Goal: Transaction & Acquisition: Purchase product/service

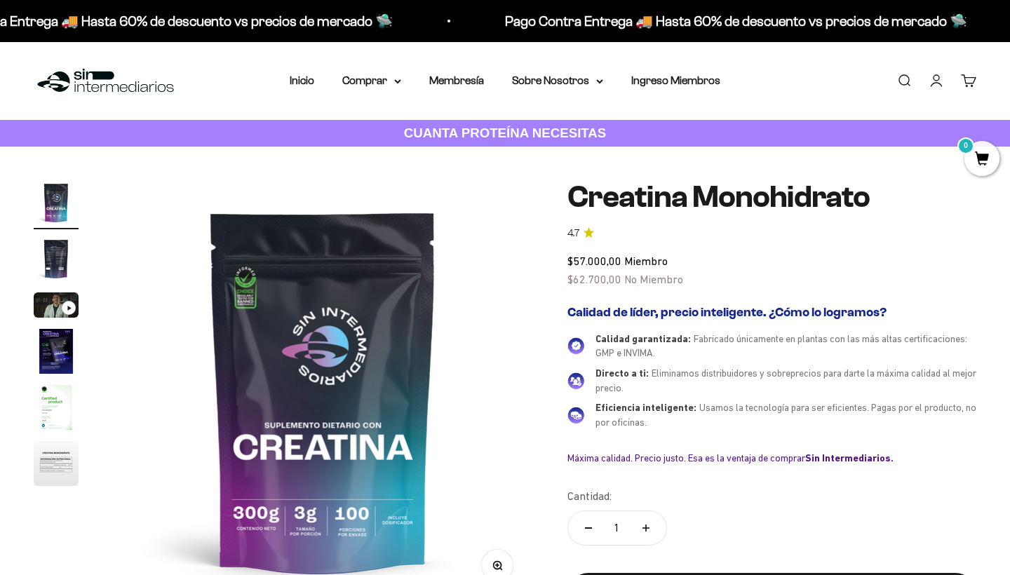
scroll to position [34, 0]
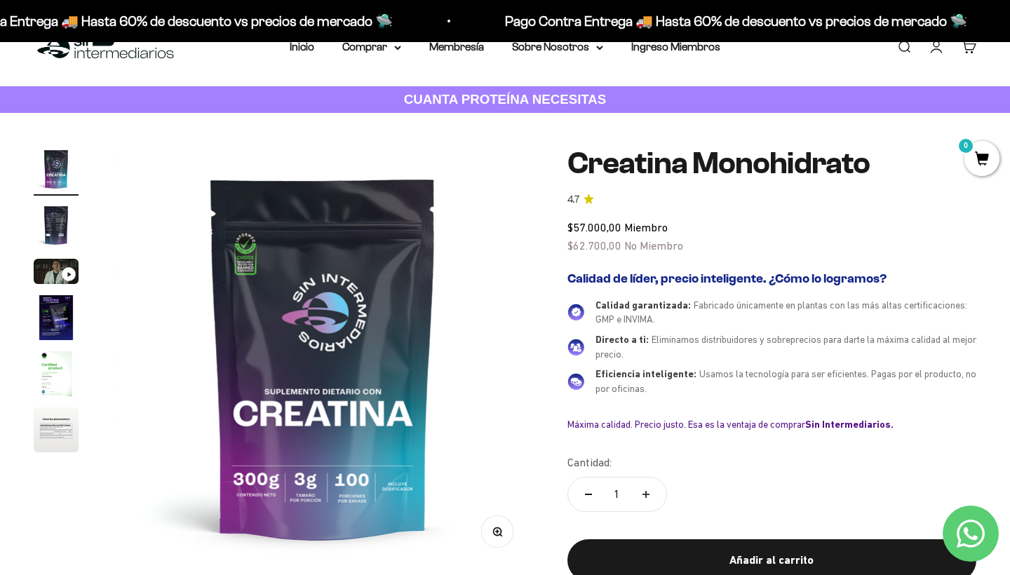
click at [643, 491] on icon "Aumentar cantidad" at bounding box center [645, 494] width 7 height 7
type input "2"
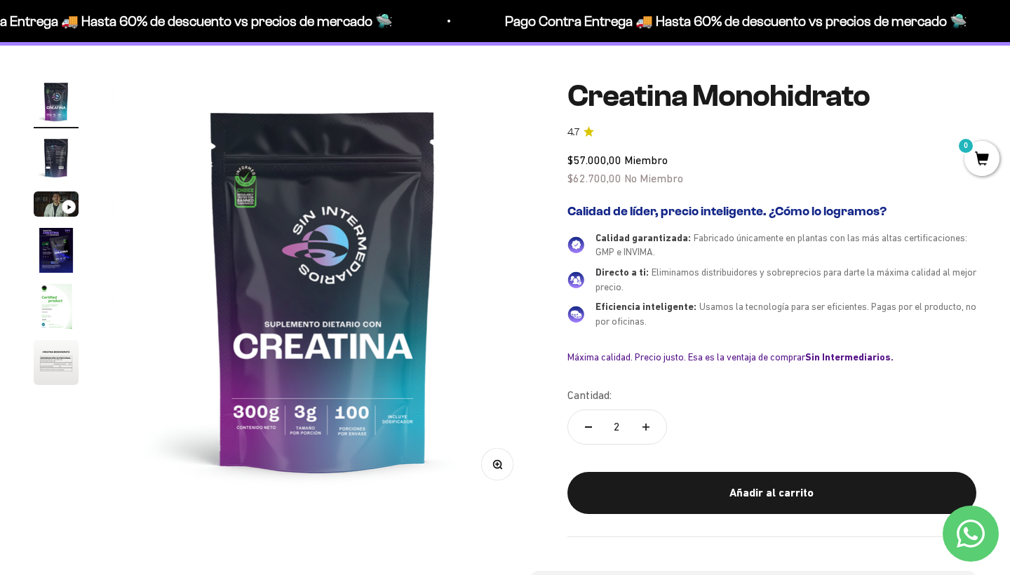
scroll to position [121, 0]
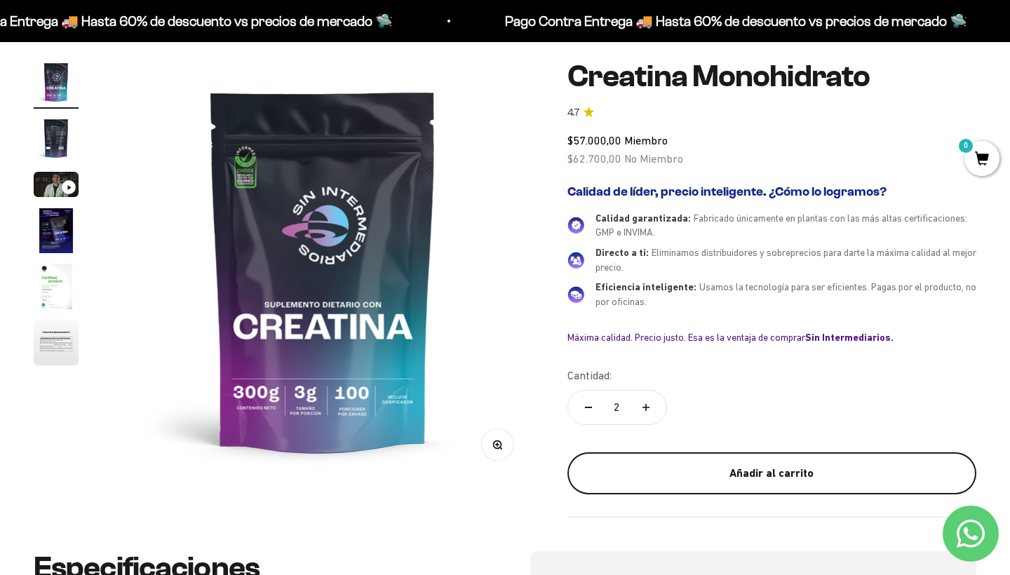
click at [696, 464] on div "Añadir al carrito" at bounding box center [771, 473] width 353 height 18
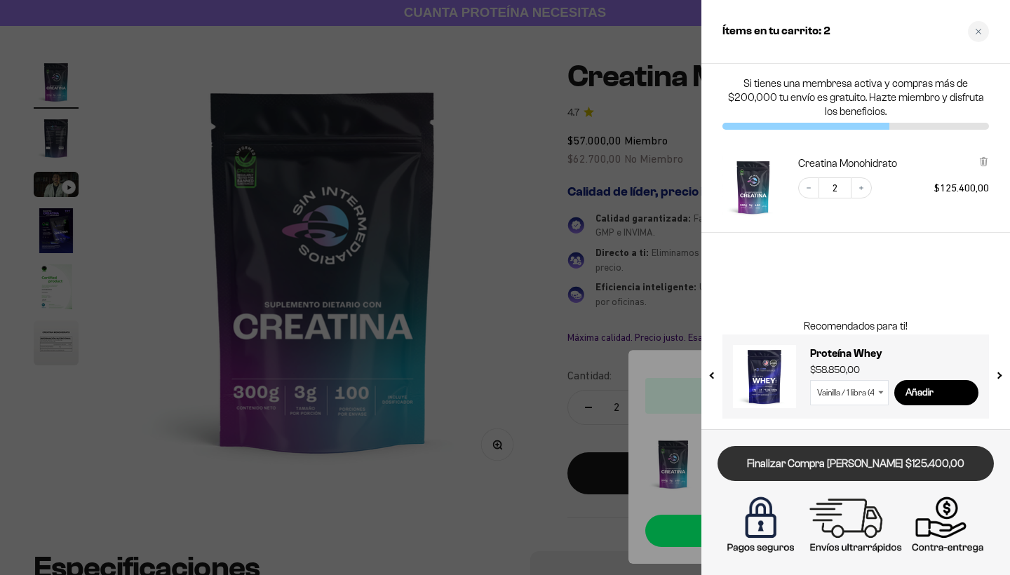
click at [770, 471] on link "Finalizar Compra [PERSON_NAME] $125.400,00" at bounding box center [855, 464] width 276 height 36
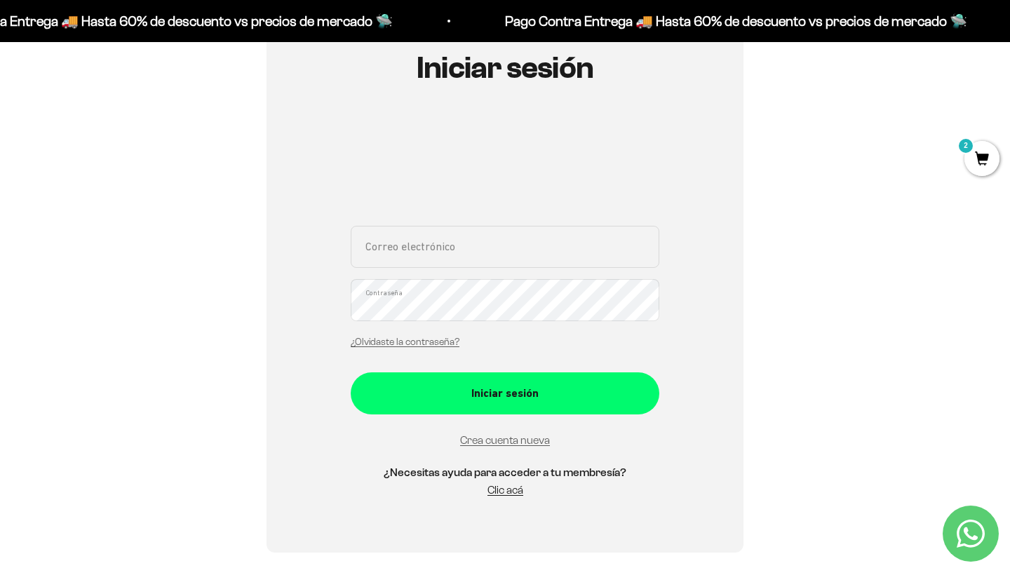
scroll to position [150, 0]
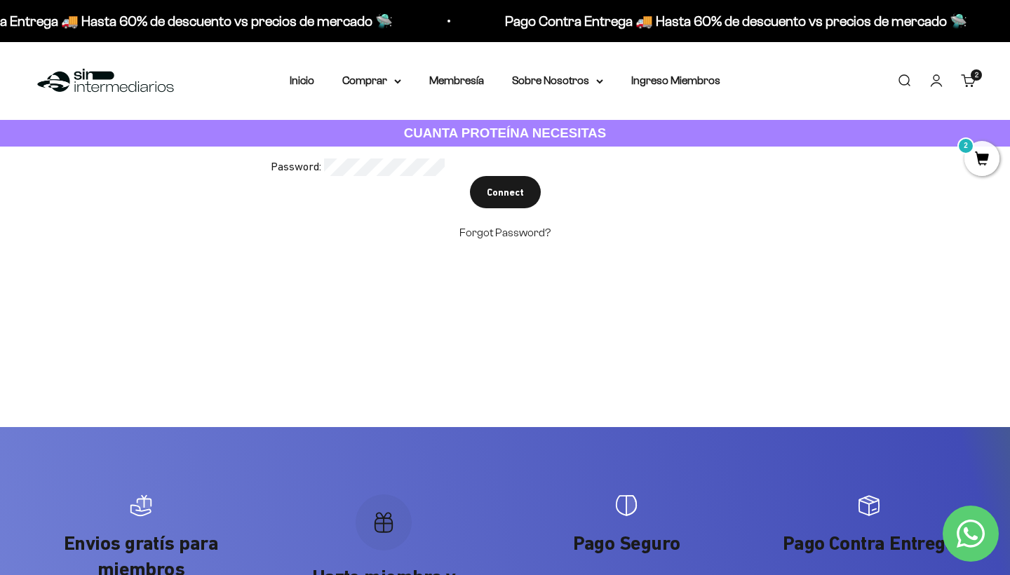
click at [974, 153] on span "2" at bounding box center [981, 158] width 35 height 35
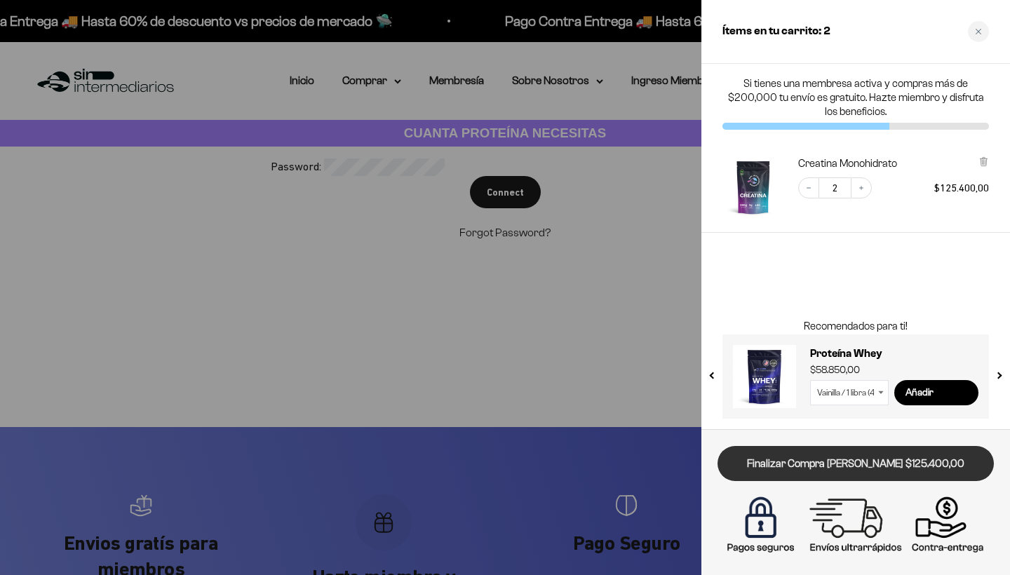
click at [872, 465] on link "Finalizar Compra [PERSON_NAME] $125.400,00" at bounding box center [855, 464] width 276 height 36
